Goal: Information Seeking & Learning: Learn about a topic

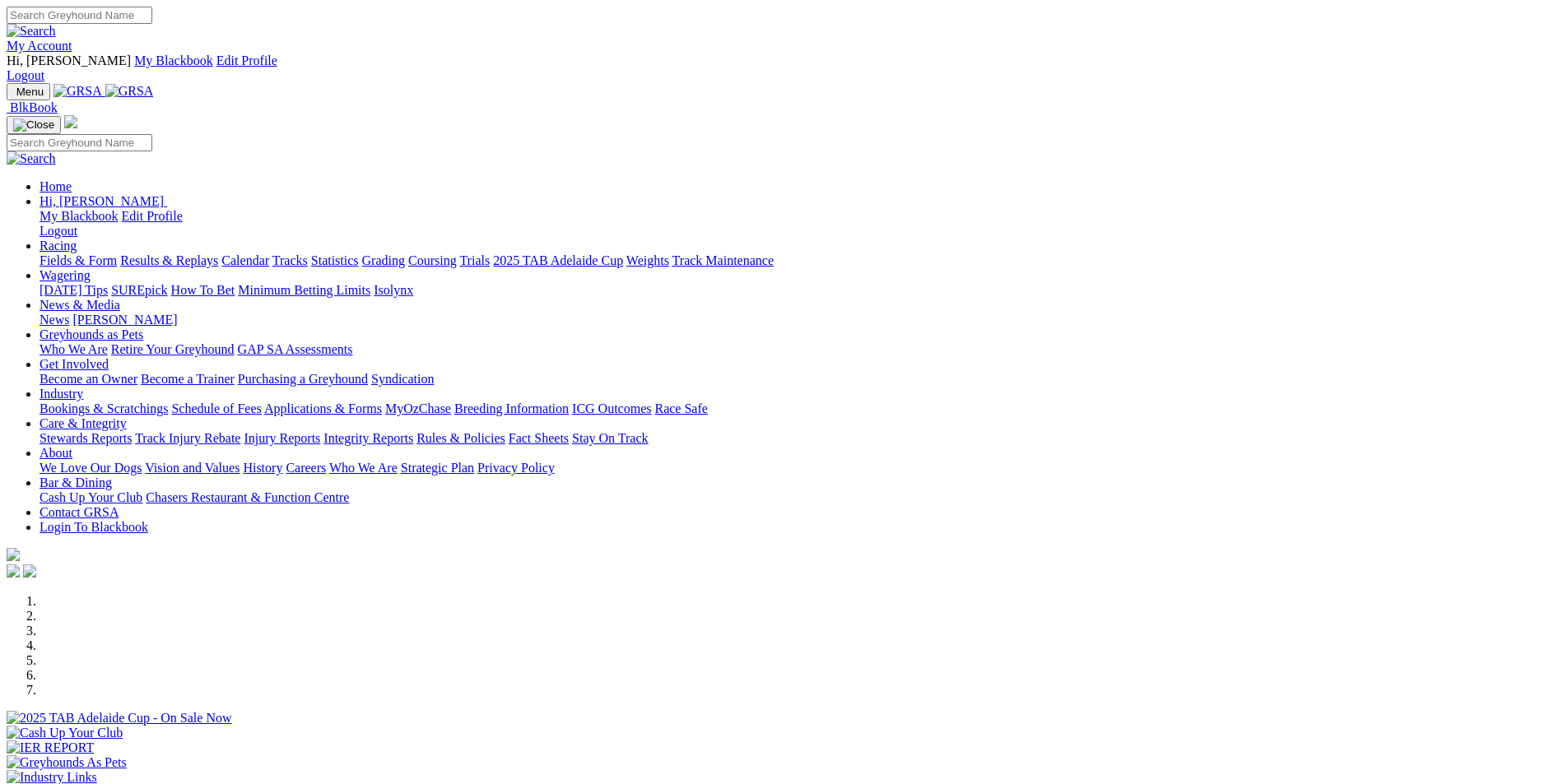
click at [456, 254] on link "Coursing" at bounding box center [433, 261] width 49 height 14
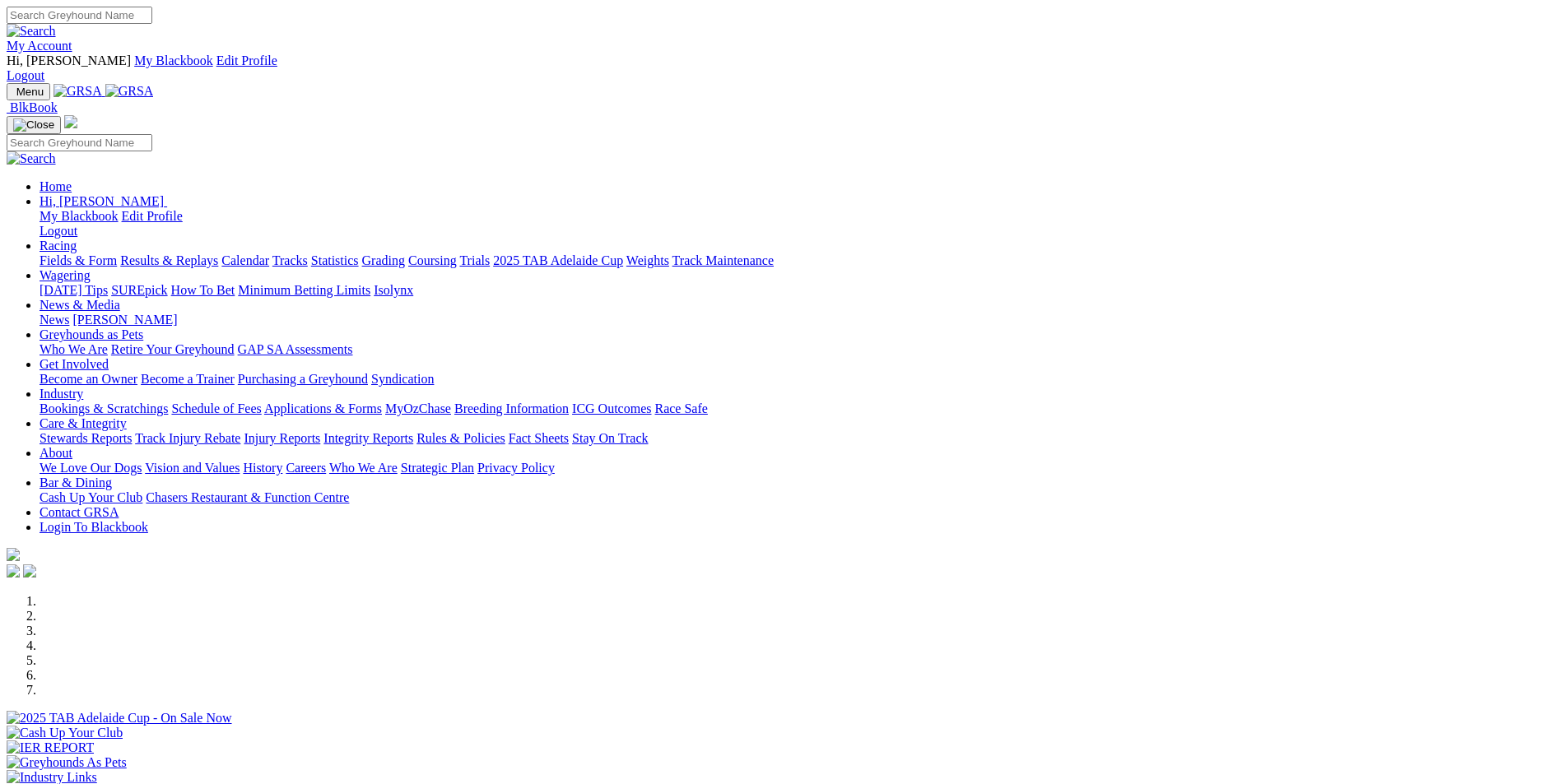
click at [218, 254] on link "Results & Replays" at bounding box center [168, 261] width 98 height 14
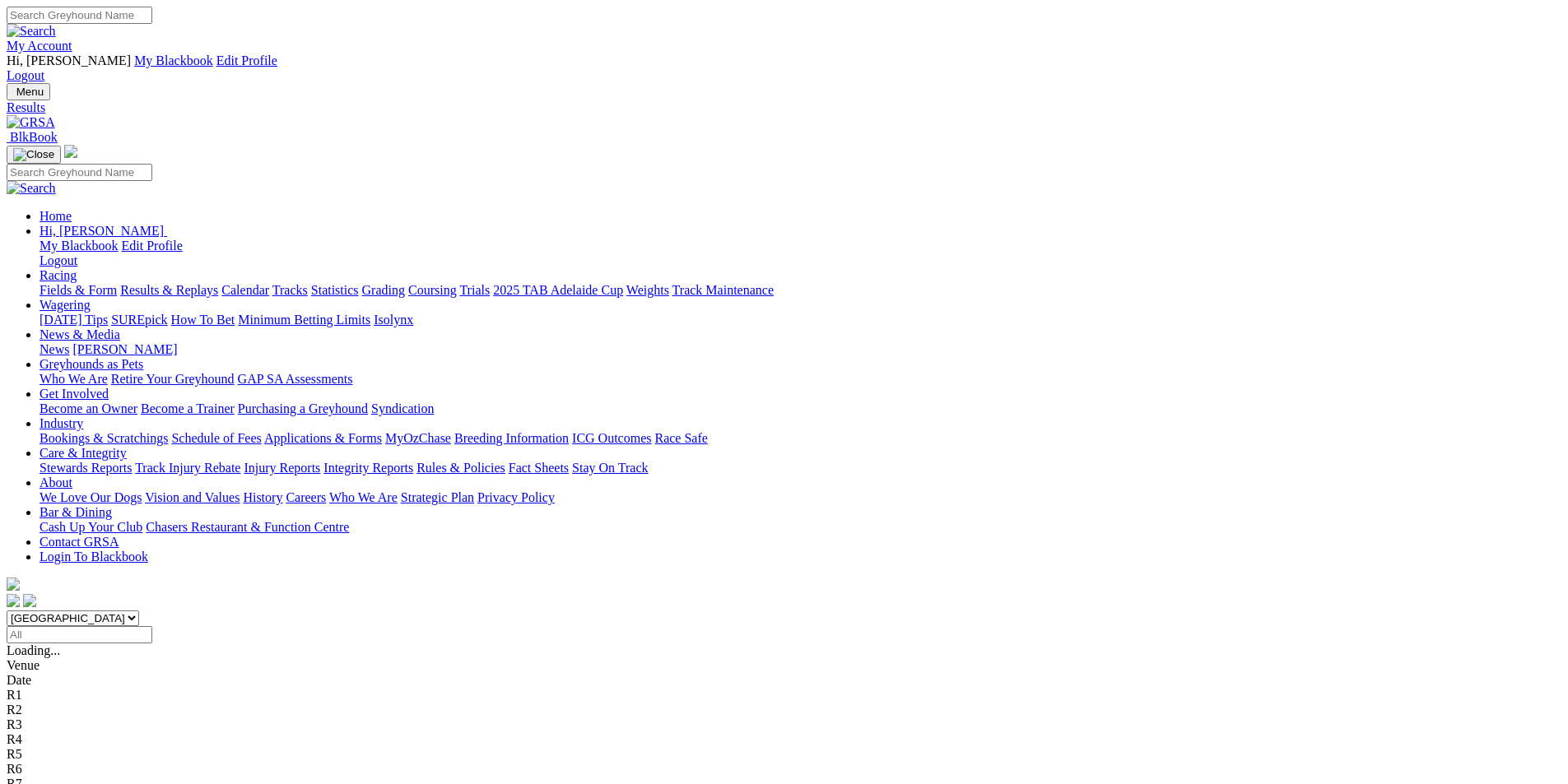
click at [61, 776] on span "2 7 5 4" at bounding box center [43, 783] width 36 height 14
click at [61, 762] on span "1 6 8 2" at bounding box center [43, 768] width 36 height 14
click at [61, 747] on span "5 1 6 7" at bounding box center [43, 754] width 36 height 14
click at [61, 732] on span "7 2 4 6" at bounding box center [43, 739] width 36 height 14
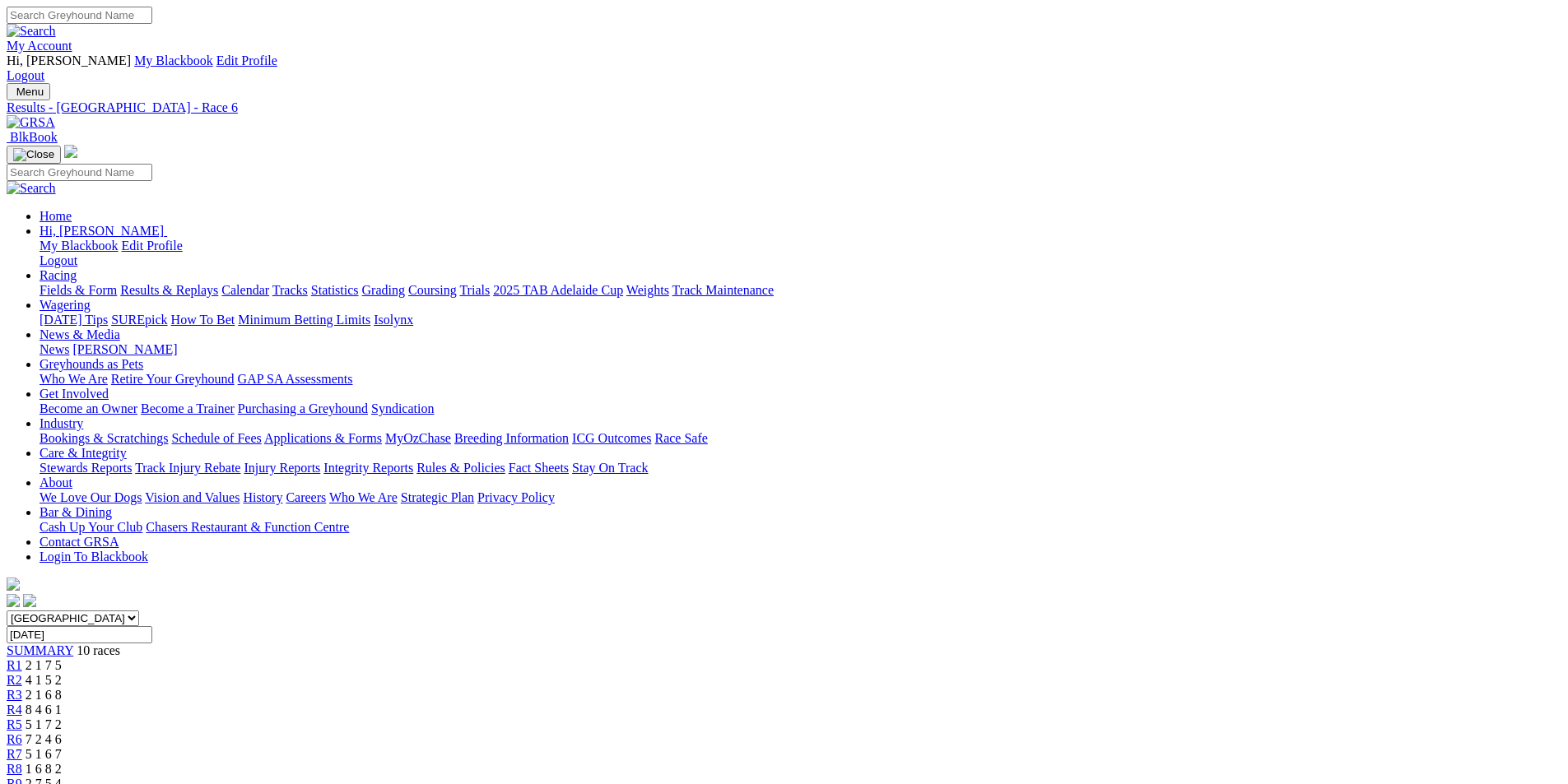
click at [61, 718] on span "5 1 7 2" at bounding box center [43, 725] width 36 height 14
click at [61, 702] on span "8 4 6 1" at bounding box center [43, 709] width 36 height 14
click at [61, 688] on span "2 1 6 8" at bounding box center [43, 695] width 36 height 14
click at [61, 673] on span "4 1 5 2" at bounding box center [43, 680] width 36 height 14
click at [61, 659] on span "2 1 7 5" at bounding box center [43, 665] width 36 height 14
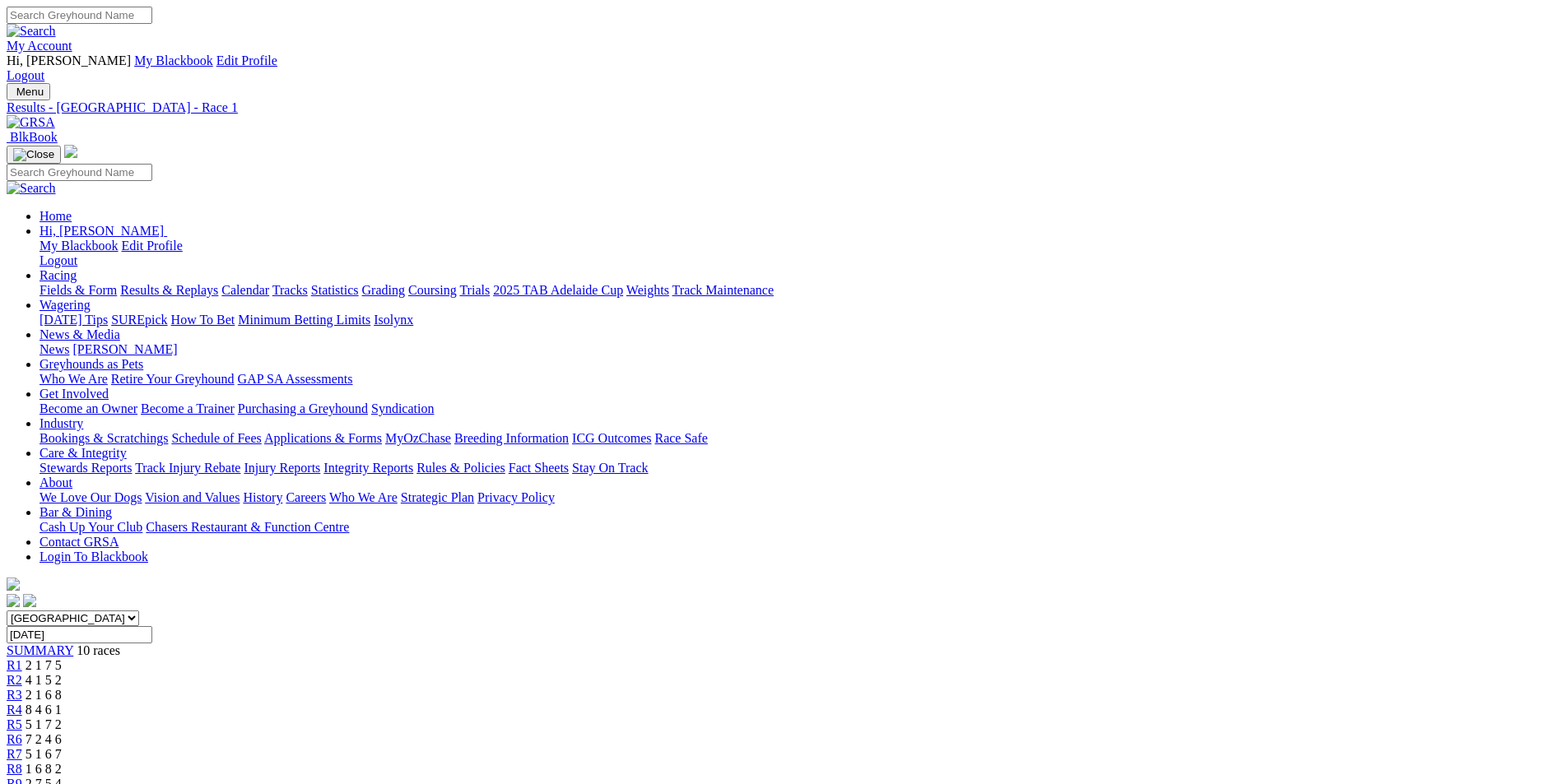
click at [61, 659] on span "2 1 7 5" at bounding box center [43, 665] width 36 height 14
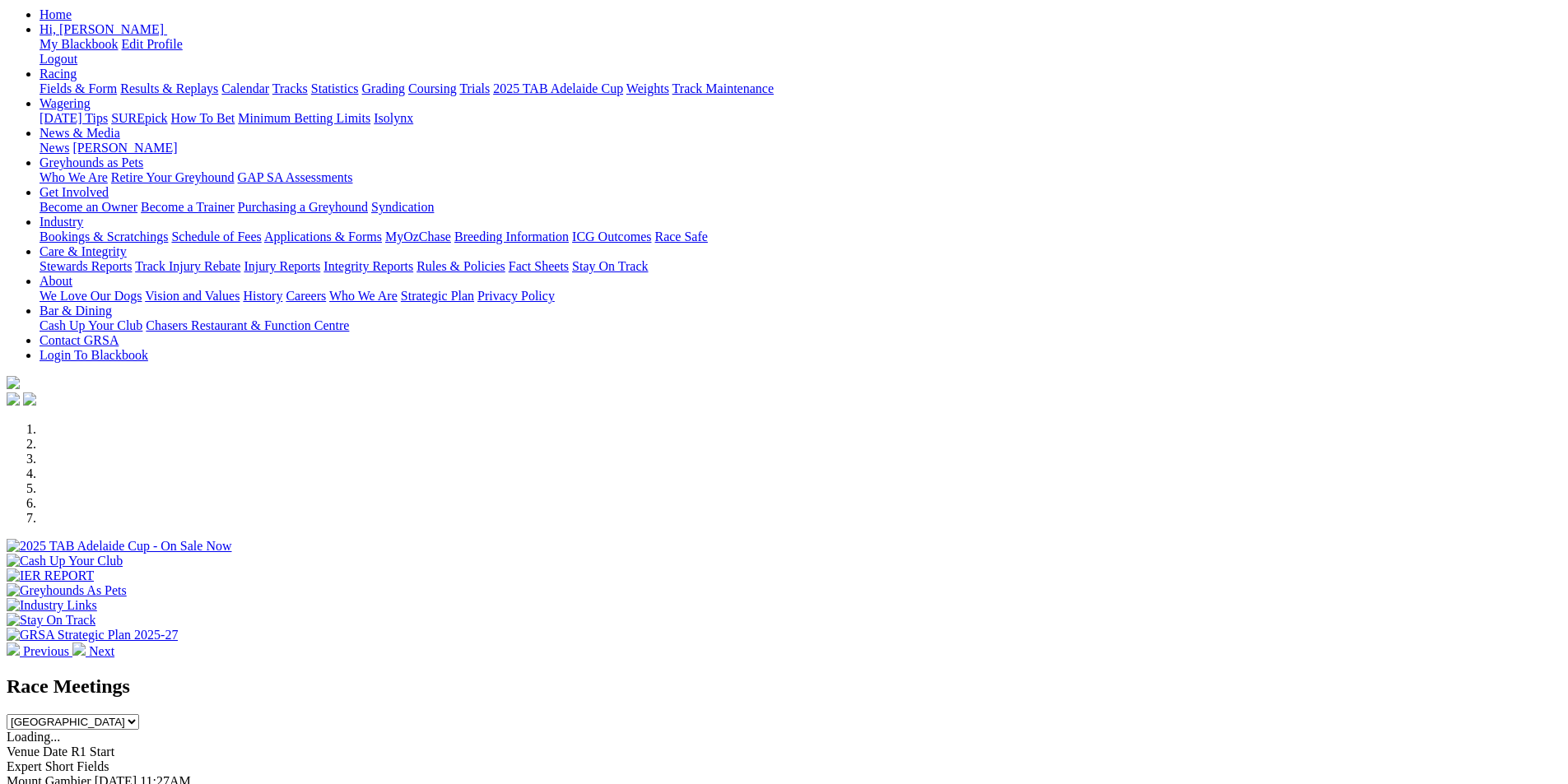
scroll to position [176, 0]
